Goal: Check status

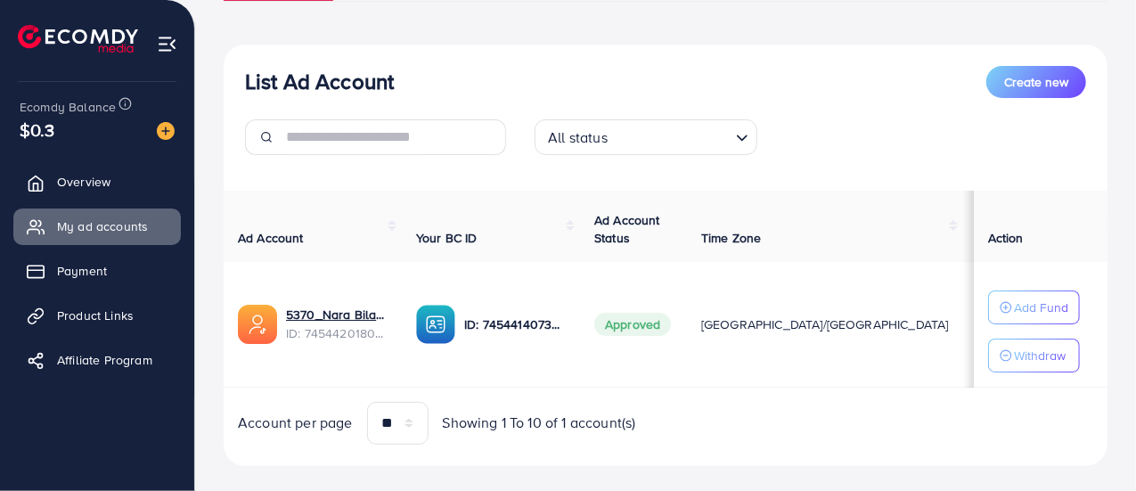
scroll to position [196, 0]
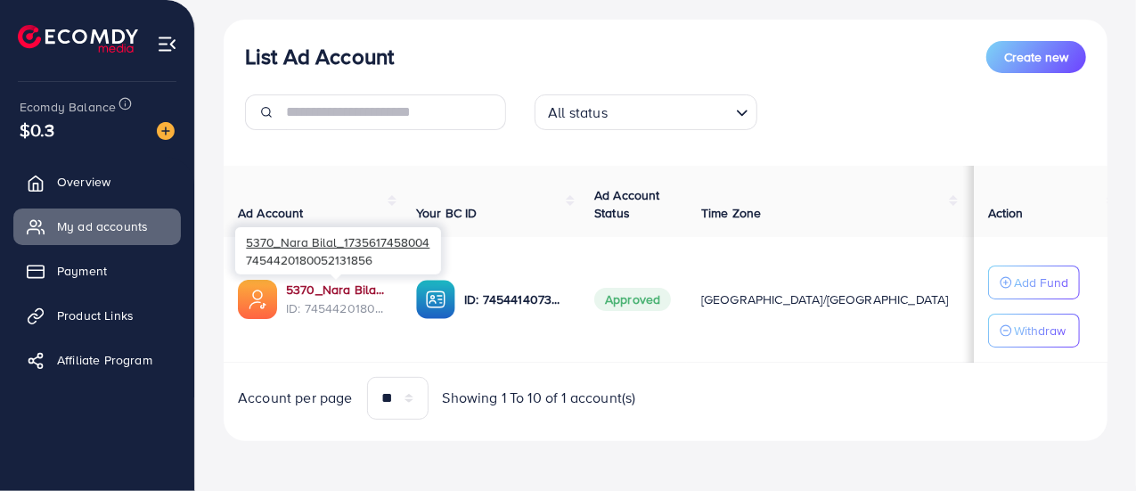
click at [354, 292] on link "5370_Nara Bilal_1735617458004" at bounding box center [337, 290] width 102 height 18
